Goal: Contribute content: Add original content to the website for others to see

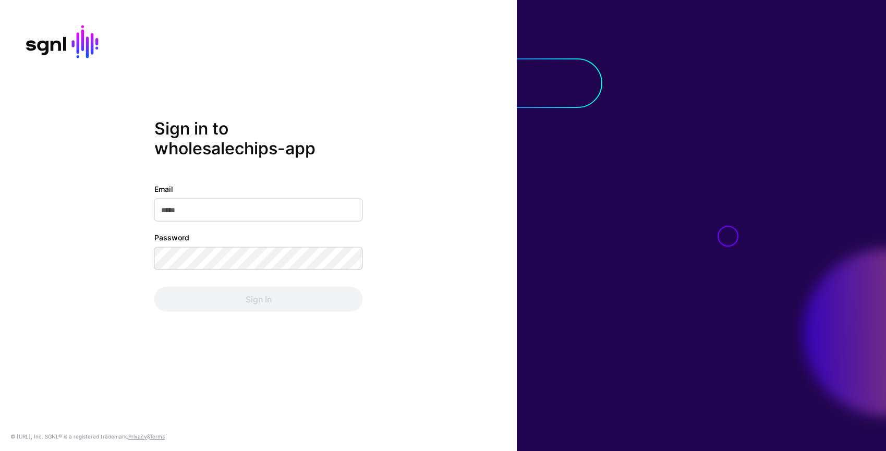
type input "**********"
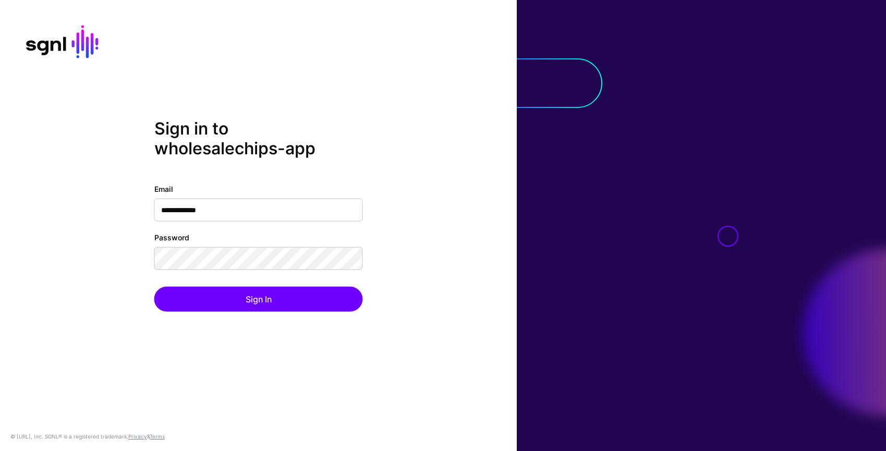
click at [430, 294] on div "**********" at bounding box center [258, 225] width 517 height 214
click at [295, 314] on div "**********" at bounding box center [258, 225] width 517 height 214
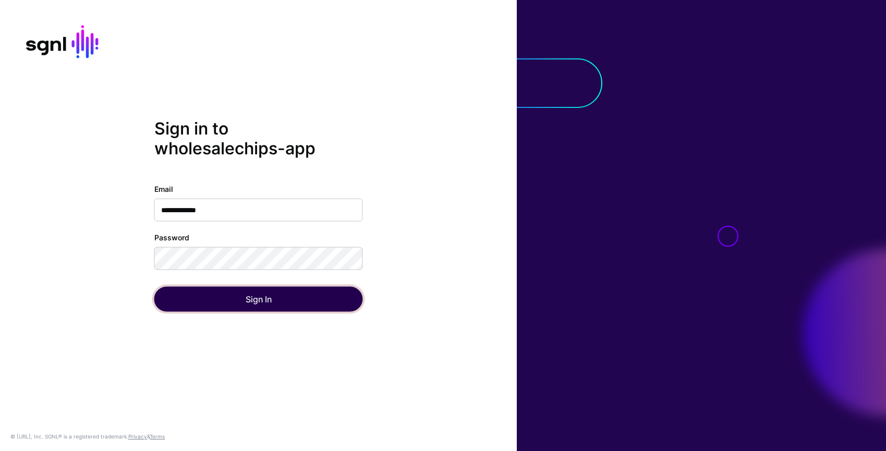
click at [297, 297] on button "Sign In" at bounding box center [258, 299] width 208 height 25
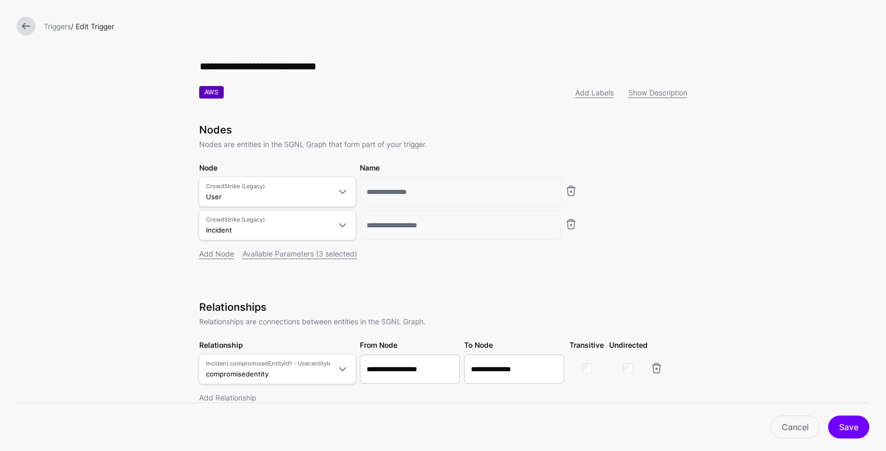
click at [28, 26] on link at bounding box center [26, 26] width 19 height 19
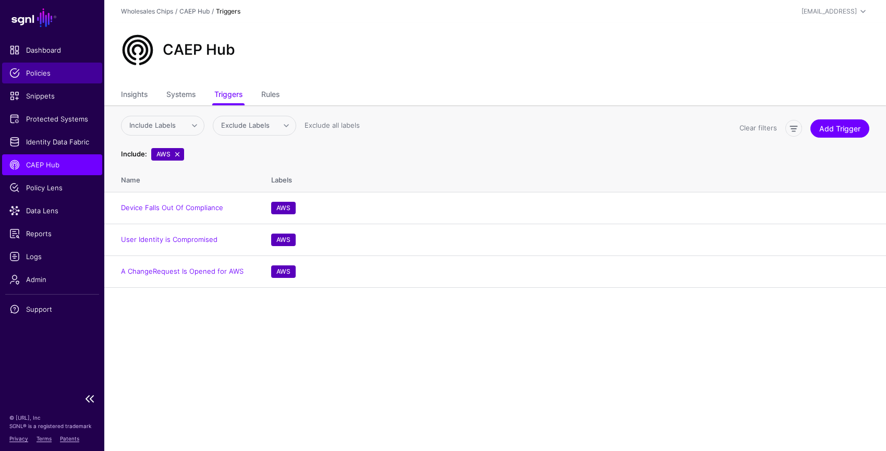
click at [43, 74] on span "Policies" at bounding box center [51, 73] width 85 height 10
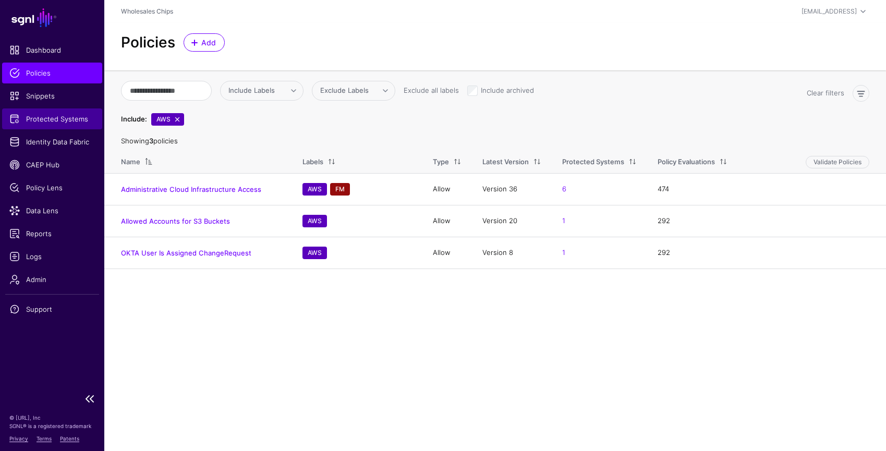
click at [53, 117] on span "Protected Systems" at bounding box center [51, 119] width 85 height 10
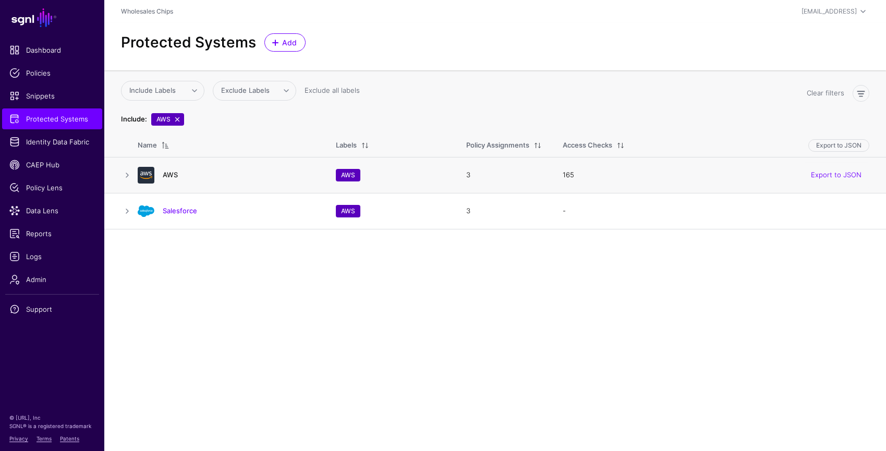
click at [165, 174] on link "AWS" at bounding box center [170, 174] width 15 height 8
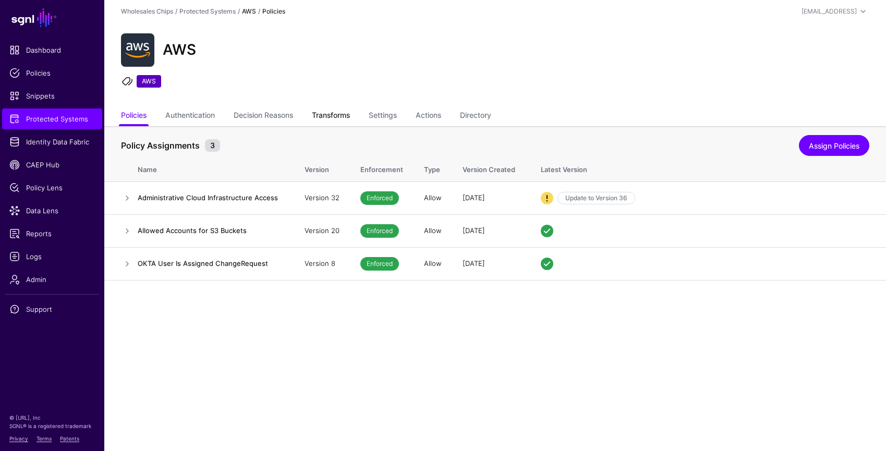
click at [337, 115] on link "Transforms" at bounding box center [331, 116] width 38 height 20
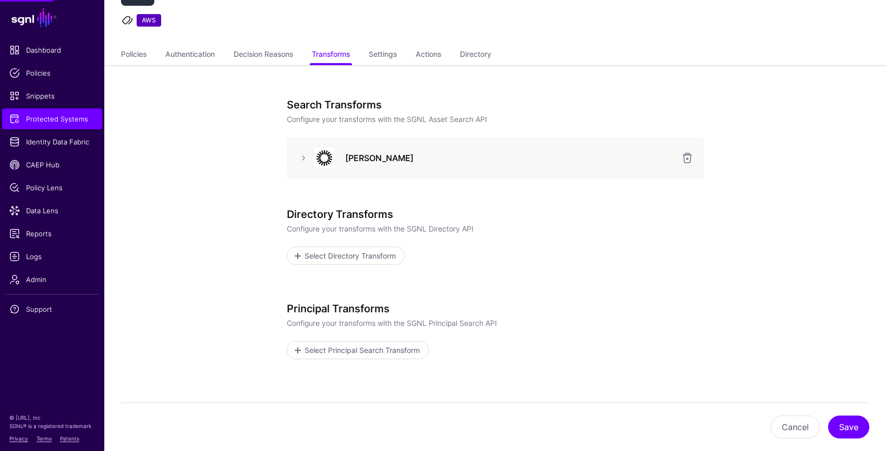
scroll to position [82, 0]
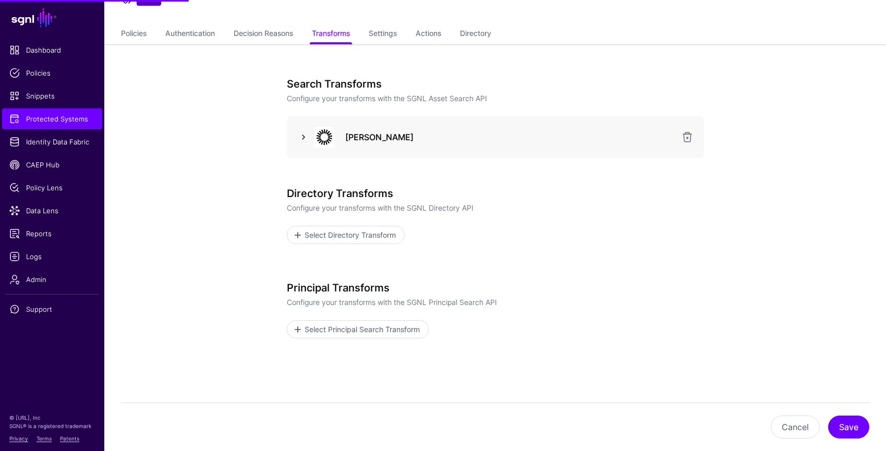
click at [301, 139] on link at bounding box center [303, 137] width 13 height 13
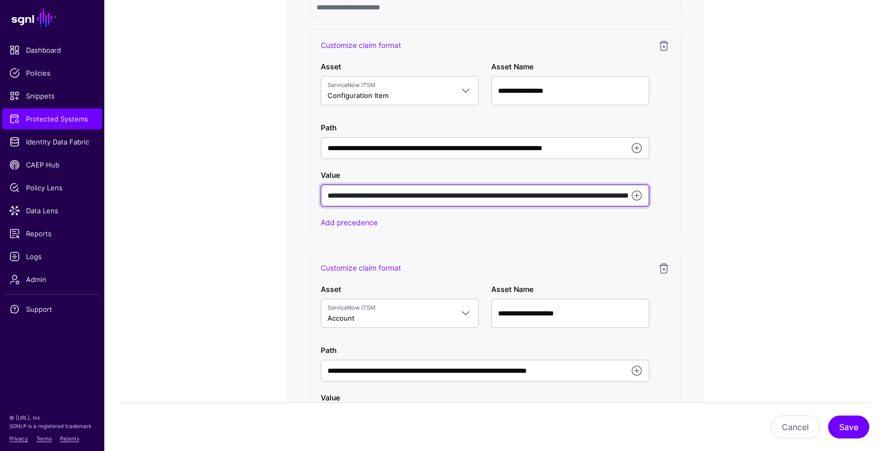
scroll to position [0, 273]
drag, startPoint x: 325, startPoint y: 195, endPoint x: 629, endPoint y: 193, distance: 303.9
click at [629, 193] on div "**********" at bounding box center [485, 196] width 328 height 22
click at [507, 198] on input "**********" at bounding box center [485, 196] width 328 height 22
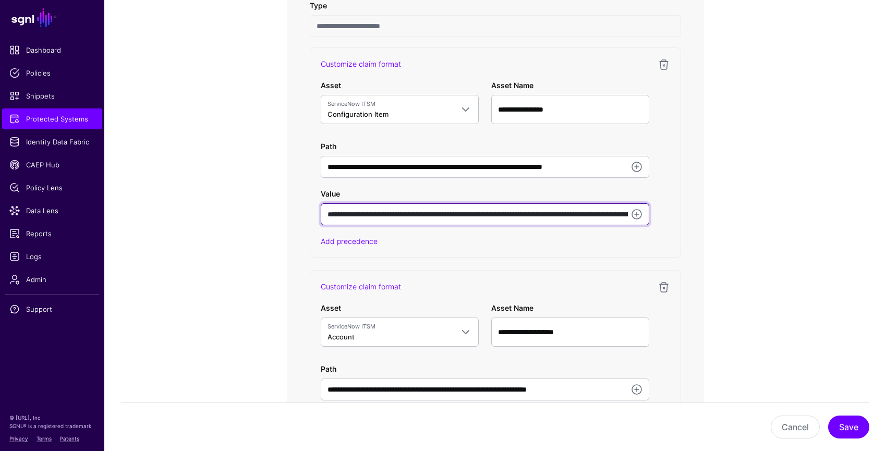
scroll to position [656, 0]
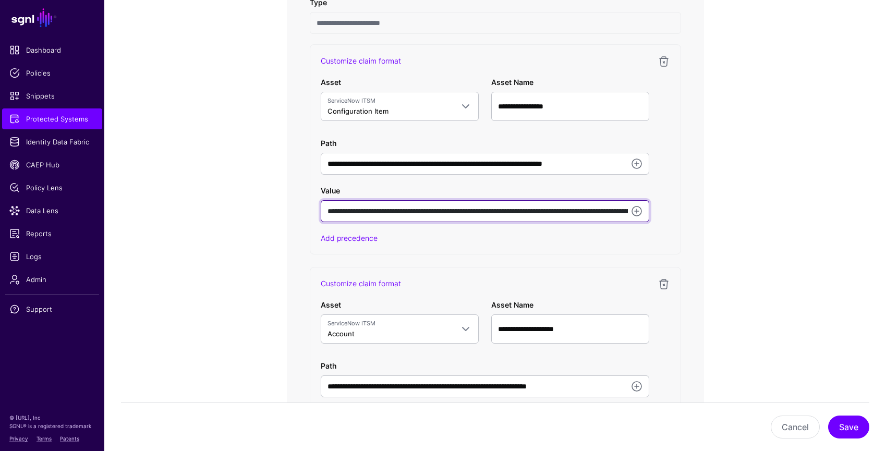
click at [374, 211] on input "**********" at bounding box center [485, 211] width 328 height 22
drag, startPoint x: 507, startPoint y: 211, endPoint x: 318, endPoint y: 212, distance: 188.2
click at [318, 212] on div "**********" at bounding box center [495, 149] width 371 height 210
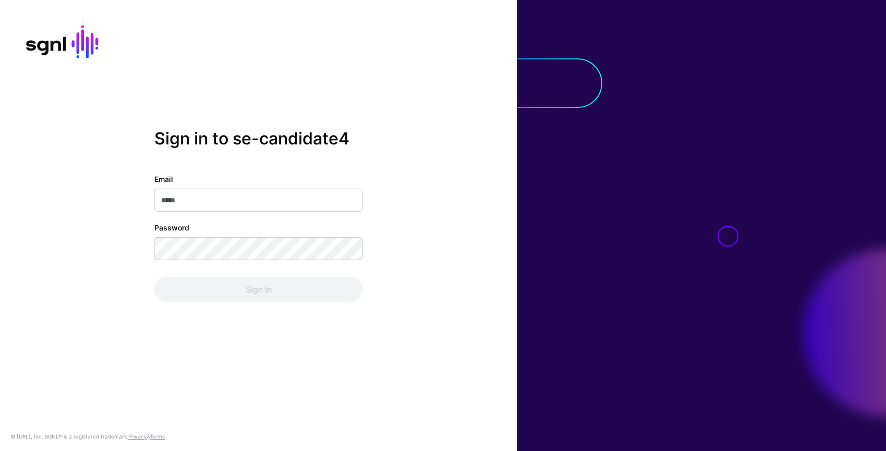
click at [0, 450] on com-1password-button at bounding box center [0, 451] width 0 height 0
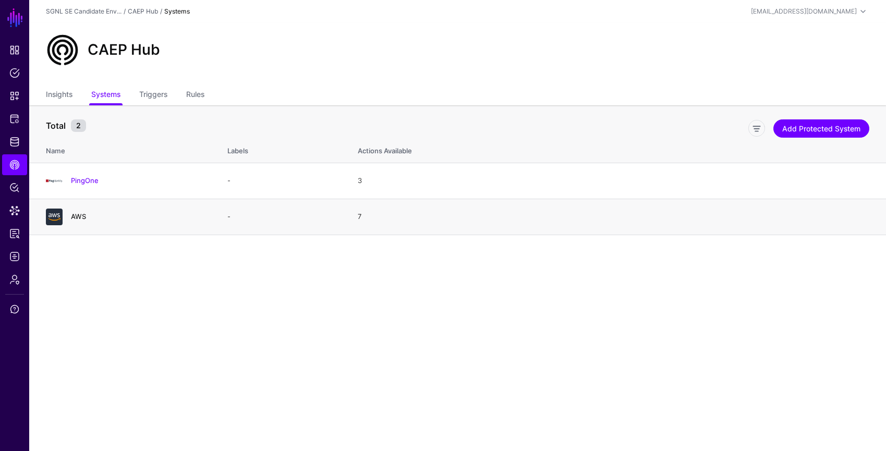
click at [79, 218] on link "AWS" at bounding box center [78, 216] width 15 height 8
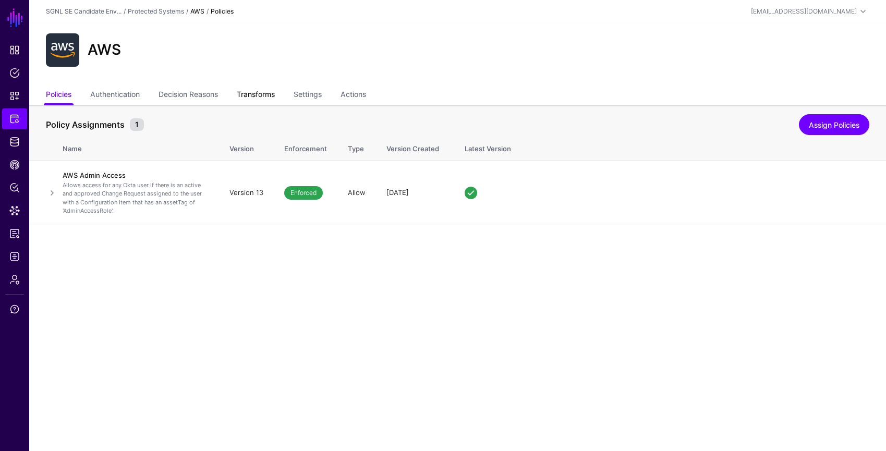
click at [262, 92] on link "Transforms" at bounding box center [256, 95] width 38 height 20
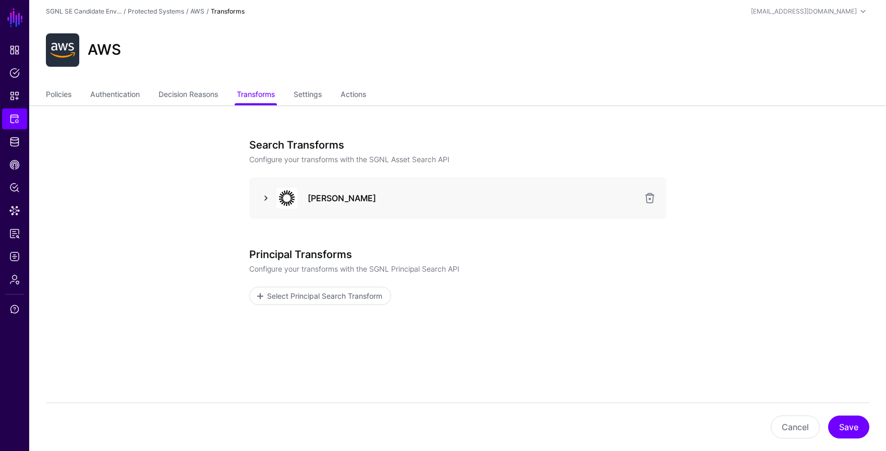
click at [264, 197] on link at bounding box center [266, 198] width 13 height 13
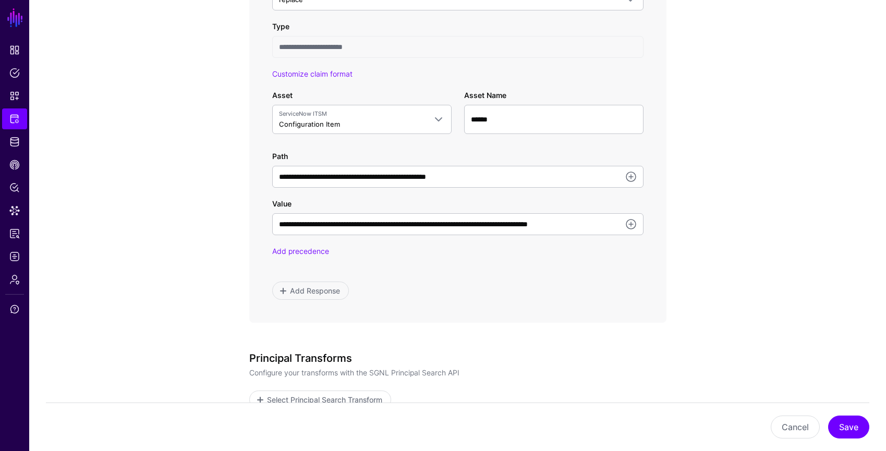
scroll to position [662, 0]
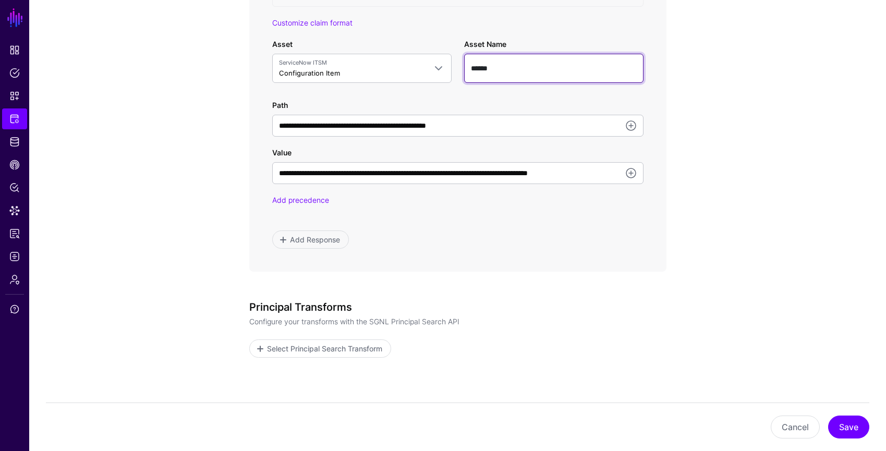
click at [531, 74] on input "******" at bounding box center [553, 68] width 179 height 29
drag, startPoint x: 531, startPoint y: 71, endPoint x: 464, endPoint y: 71, distance: 66.7
click at [464, 71] on input "******" at bounding box center [553, 68] width 179 height 29
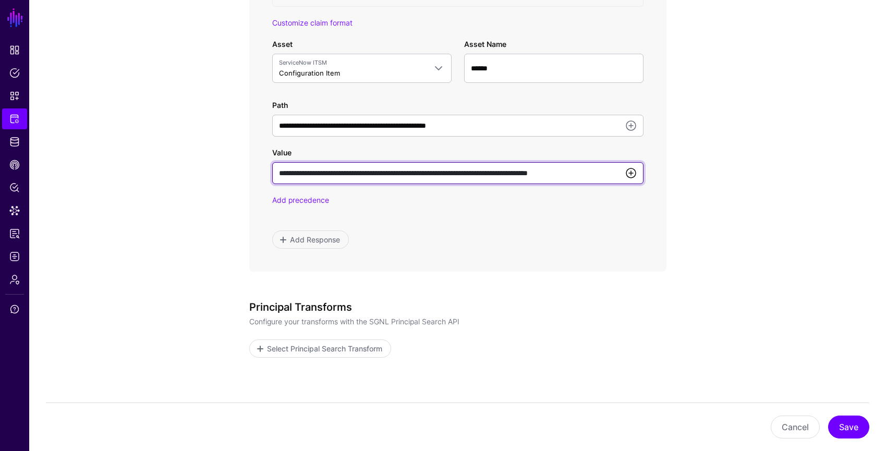
scroll to position [0, 8]
drag, startPoint x: 277, startPoint y: 174, endPoint x: 646, endPoint y: 178, distance: 369.1
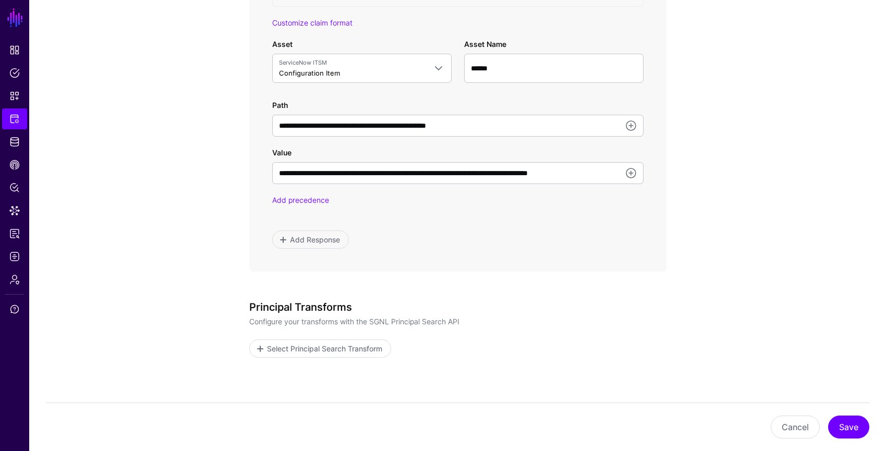
scroll to position [0, 0]
click at [14, 71] on span "Policies" at bounding box center [14, 73] width 10 height 10
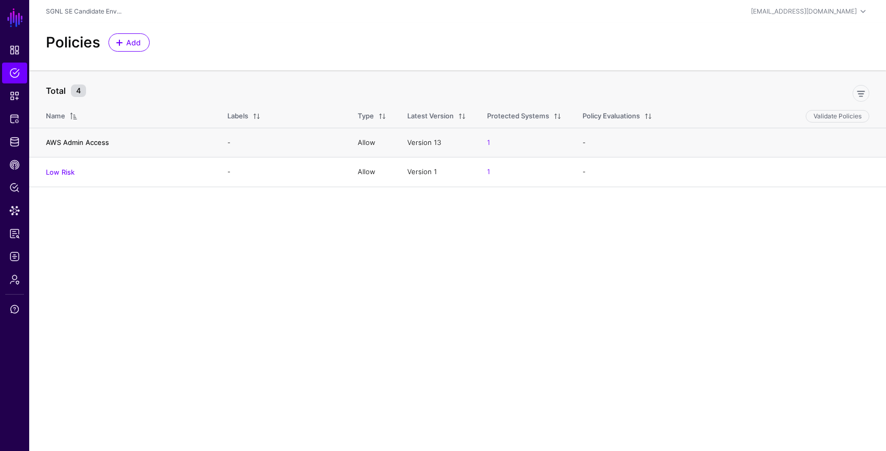
click at [87, 142] on link "AWS Admin Access" at bounding box center [77, 142] width 63 height 8
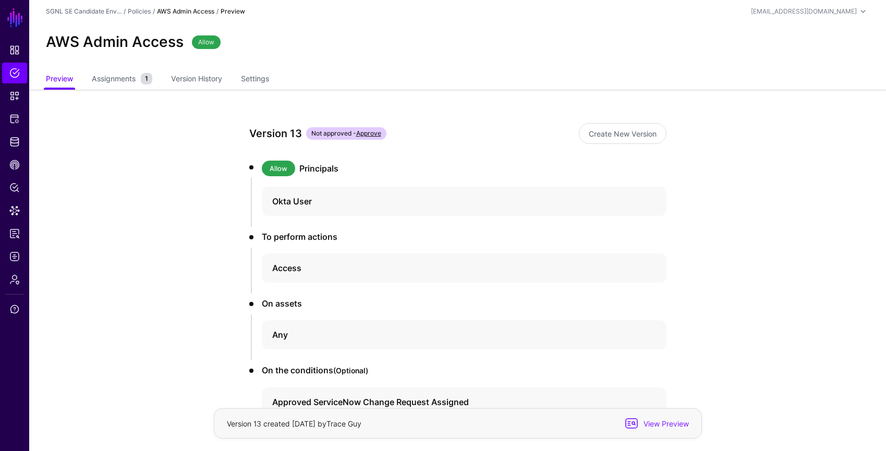
scroll to position [72, 0]
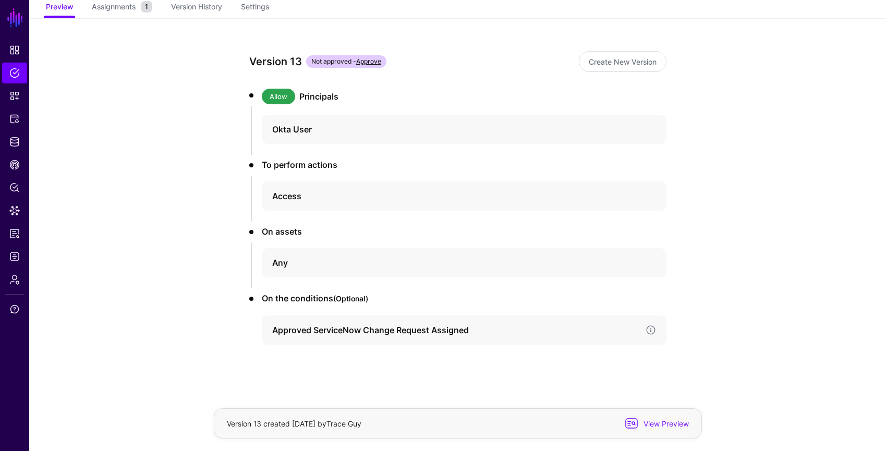
click at [365, 326] on h4 "Approved ServiceNow Change Request Assigned" at bounding box center [454, 330] width 365 height 13
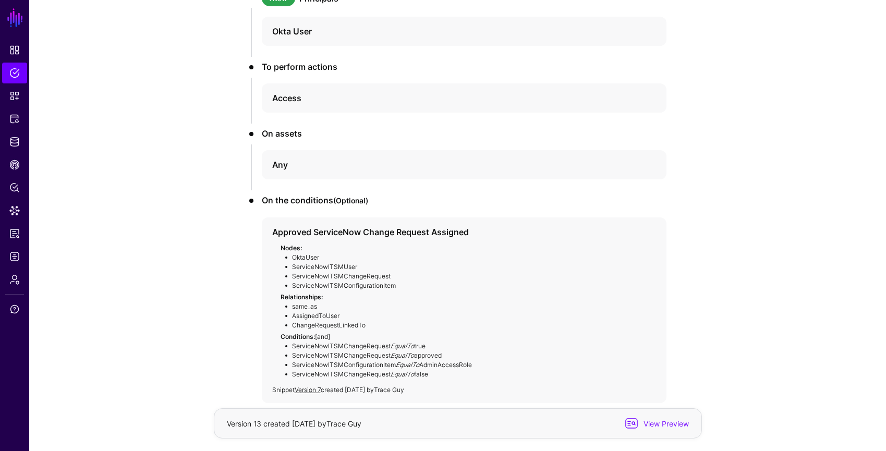
scroll to position [228, 0]
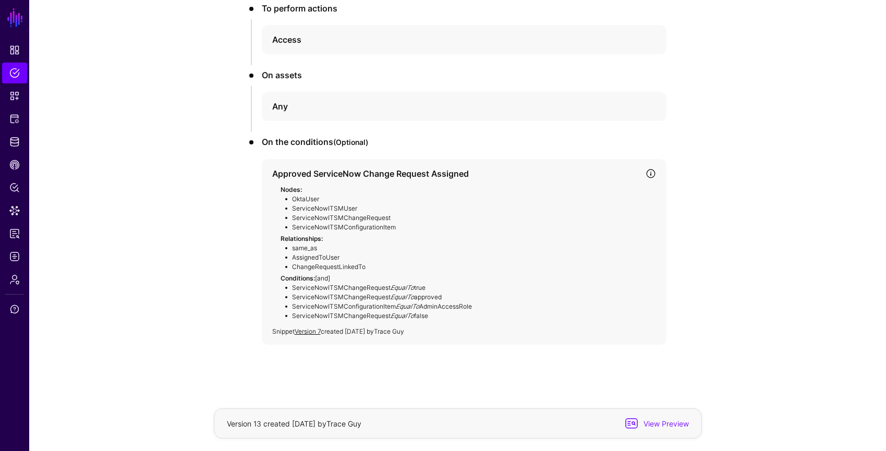
click at [649, 169] on link at bounding box center [650, 173] width 10 height 10
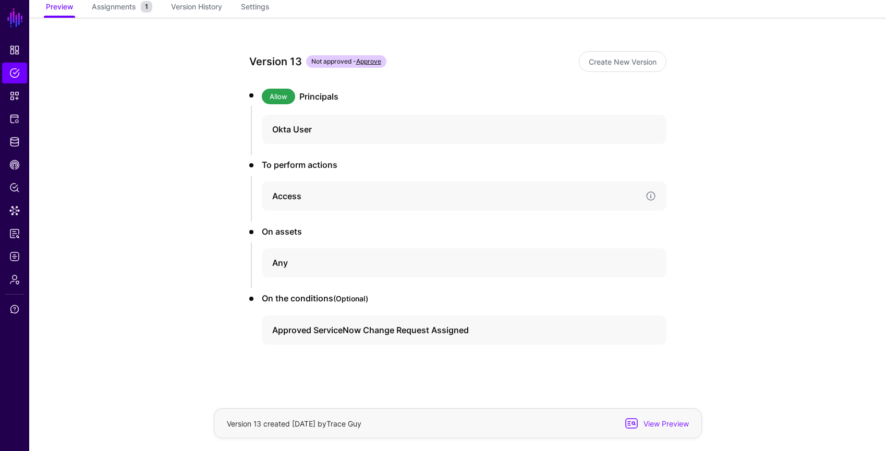
scroll to position [0, 0]
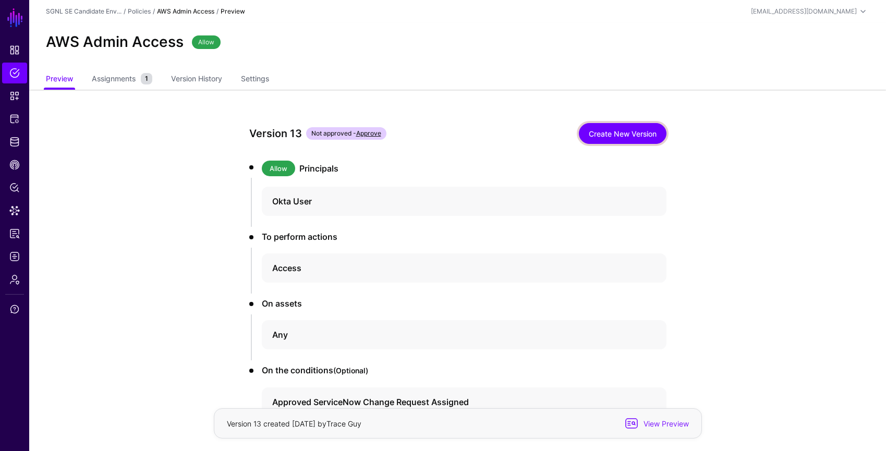
click at [646, 136] on link "Create New Version" at bounding box center [623, 133] width 88 height 21
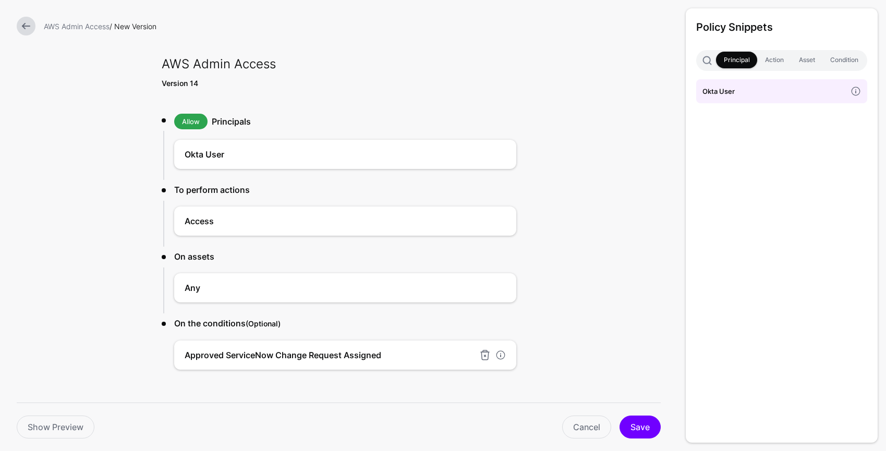
click at [313, 341] on div "Approved ServiceNow Change Request Assigned" at bounding box center [345, 354] width 342 height 29
click at [841, 55] on link "Condition" at bounding box center [843, 60] width 43 height 17
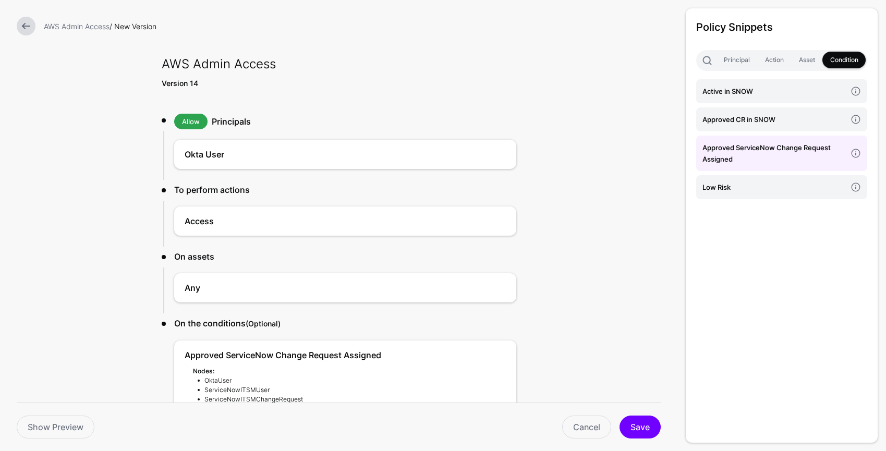
click at [29, 24] on link at bounding box center [26, 26] width 19 height 19
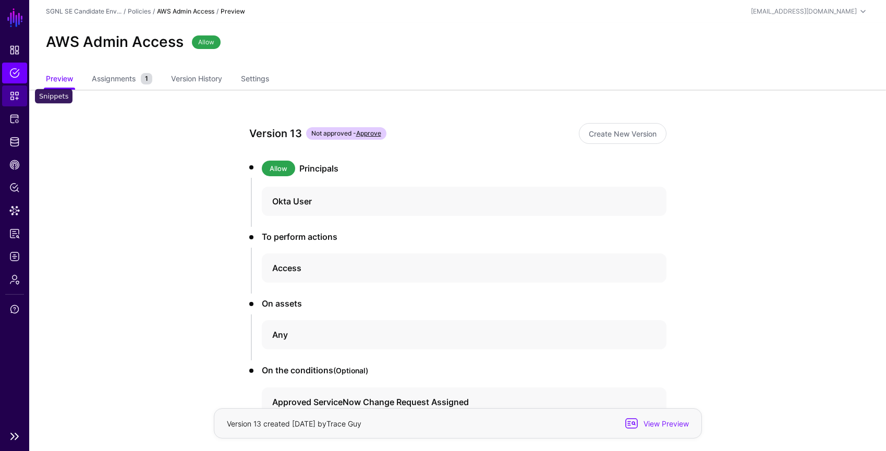
click at [22, 102] on link "Snippets" at bounding box center [14, 95] width 25 height 21
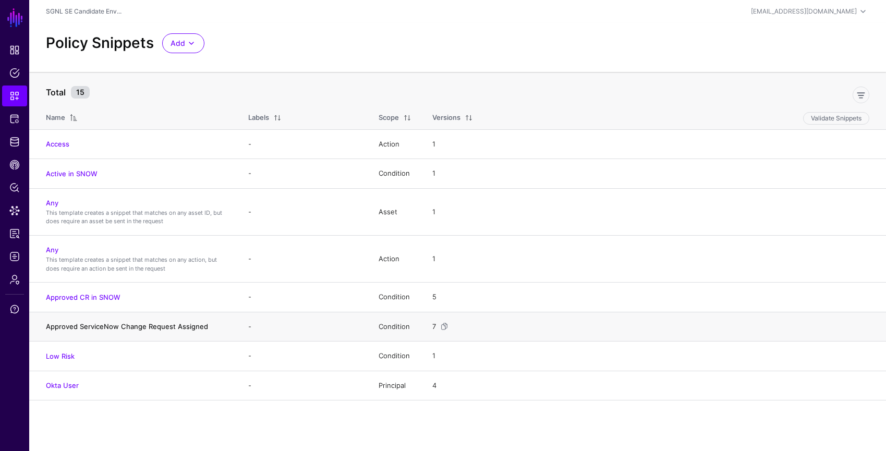
click at [146, 327] on link "Approved ServiceNow Change Request Assigned" at bounding box center [127, 326] width 162 height 8
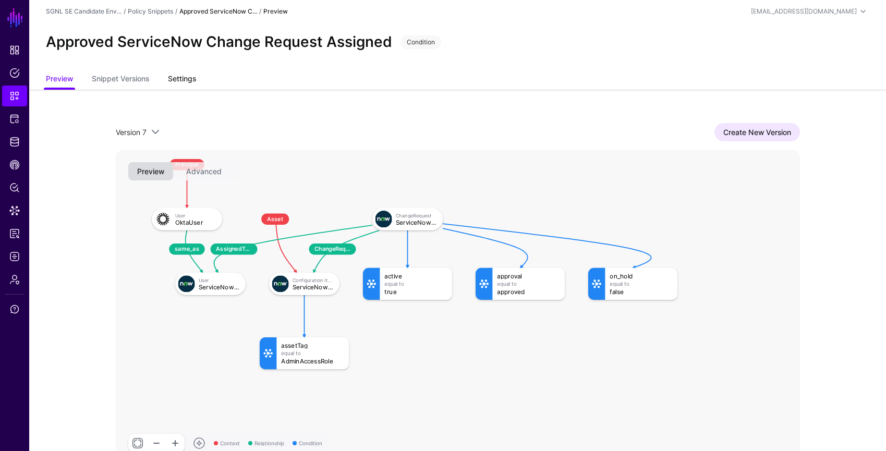
click at [192, 76] on link "Settings" at bounding box center [182, 80] width 28 height 20
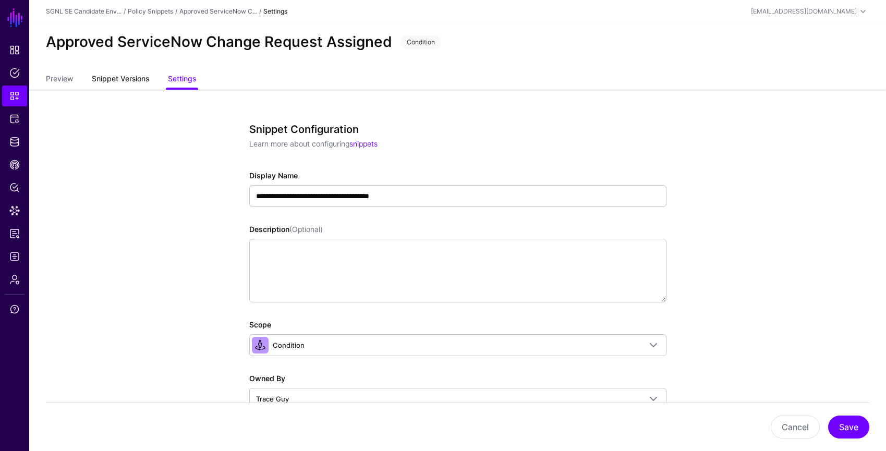
click at [140, 79] on link "Snippet Versions" at bounding box center [120, 80] width 57 height 20
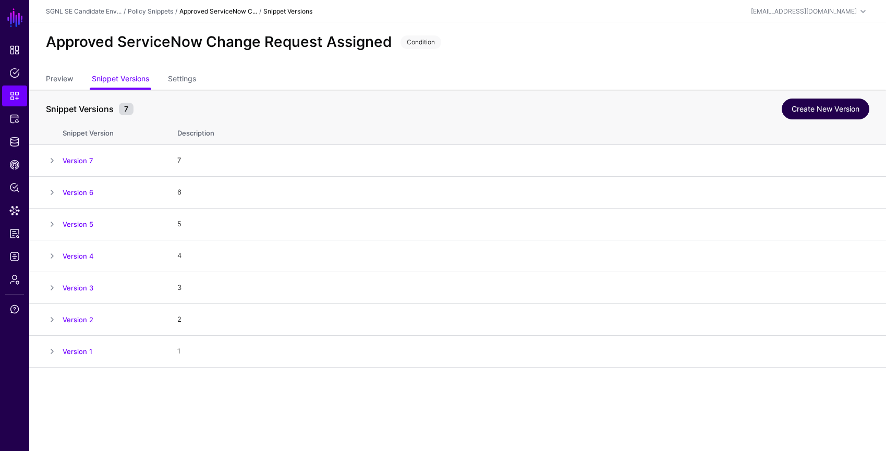
click at [849, 102] on link "Create New Version" at bounding box center [825, 109] width 88 height 21
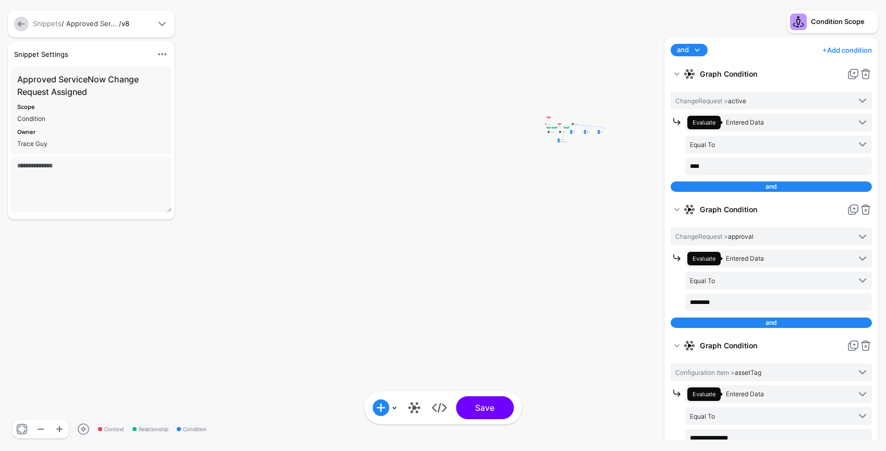
click at [27, 27] on link at bounding box center [21, 24] width 15 height 15
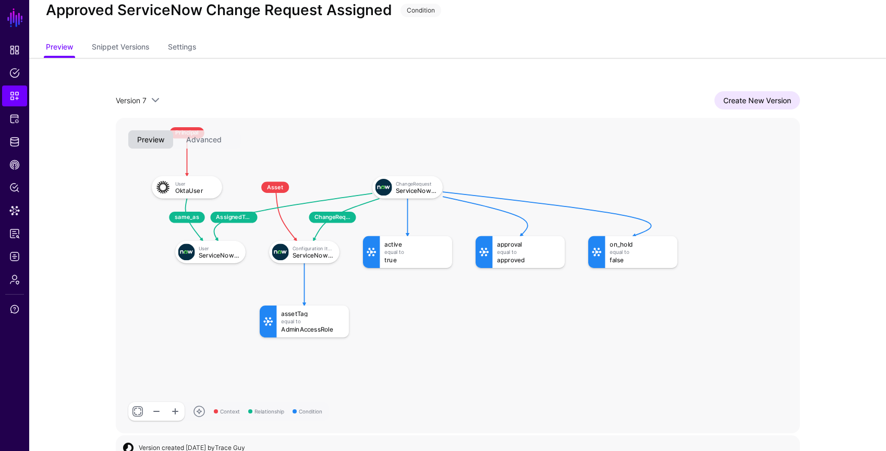
scroll to position [47, 0]
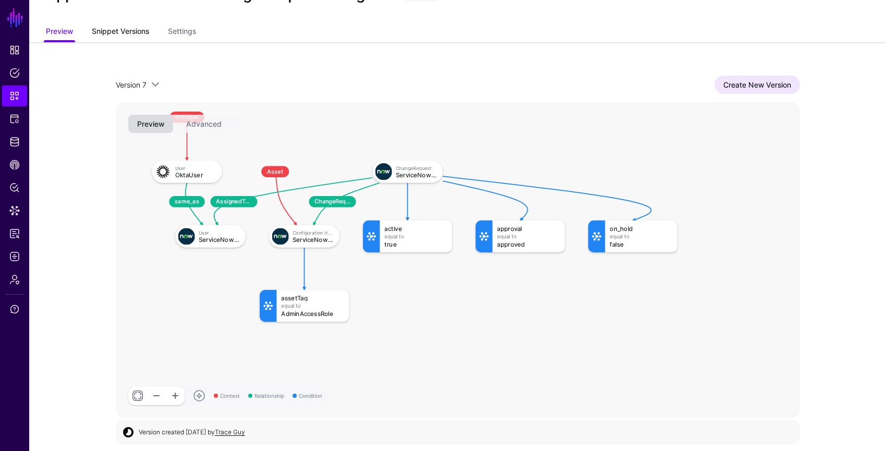
click at [128, 36] on link "Snippet Versions" at bounding box center [120, 32] width 57 height 20
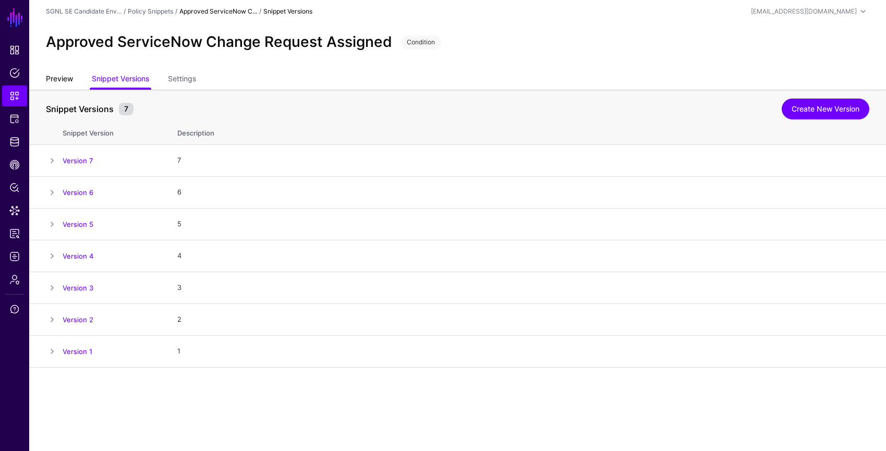
click at [57, 83] on link "Preview" at bounding box center [59, 80] width 27 height 20
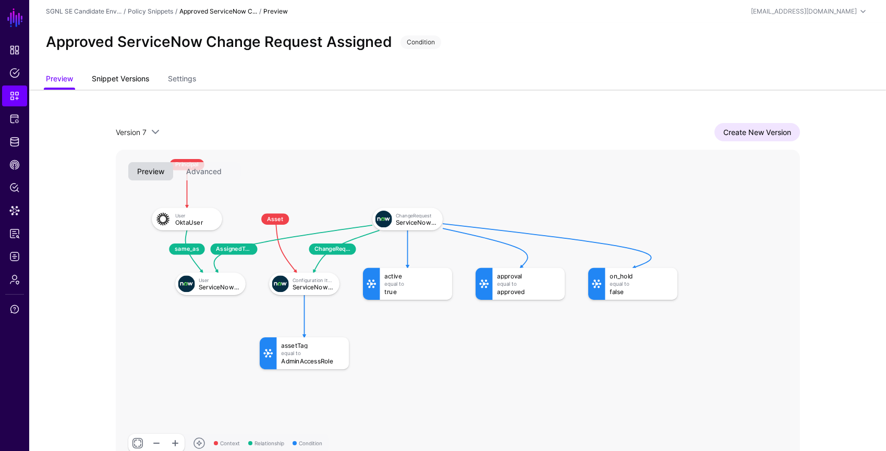
click at [144, 83] on link "Snippet Versions" at bounding box center [120, 80] width 57 height 20
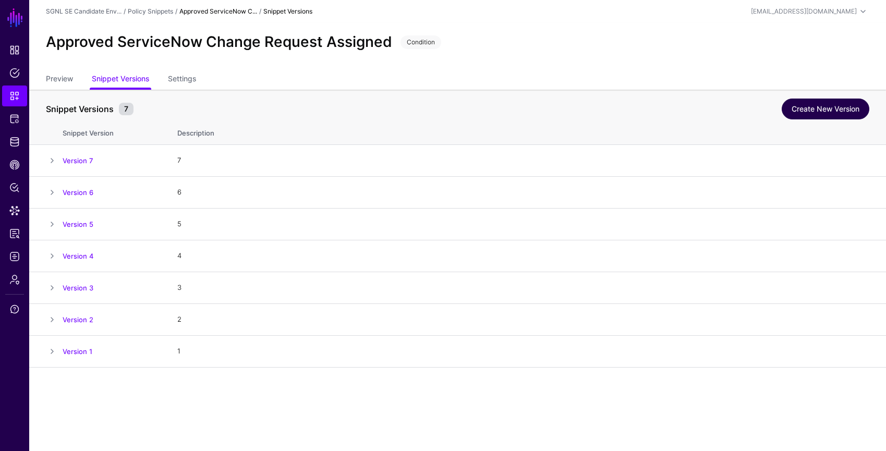
click at [846, 111] on link "Create New Version" at bounding box center [825, 109] width 88 height 21
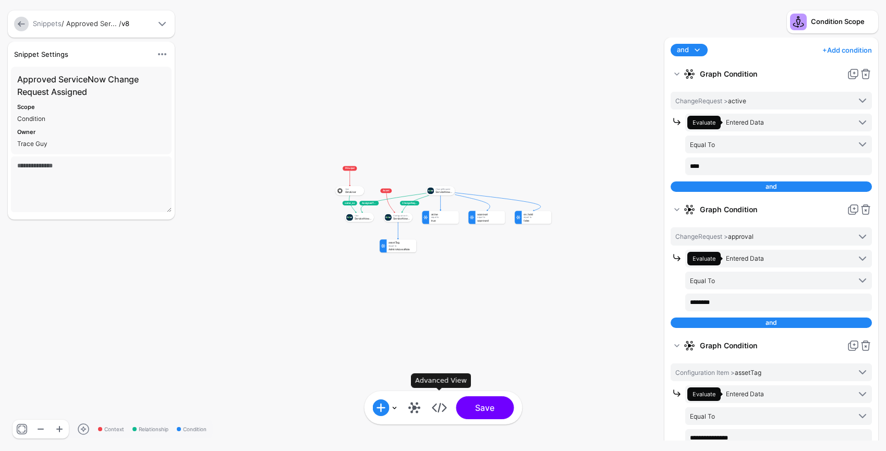
click at [434, 409] on link at bounding box center [439, 407] width 17 height 17
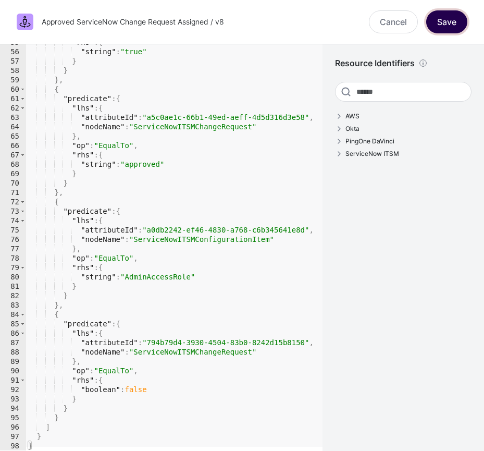
scroll to position [513, 0]
